Goal: Find specific page/section

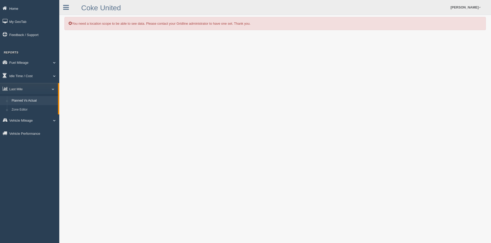
click at [15, 8] on link "Home" at bounding box center [29, 9] width 59 height 12
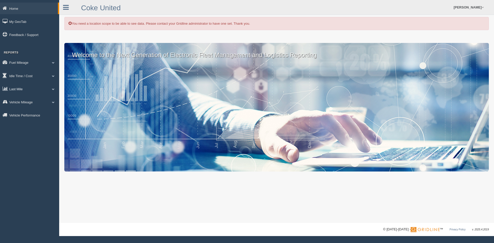
click at [28, 91] on link "Last Mile" at bounding box center [29, 89] width 59 height 12
click at [33, 102] on link "Planned Vs Actual" at bounding box center [33, 100] width 49 height 9
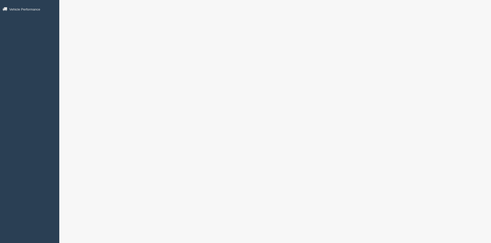
scroll to position [129, 0]
